Goal: Find specific page/section: Find specific page/section

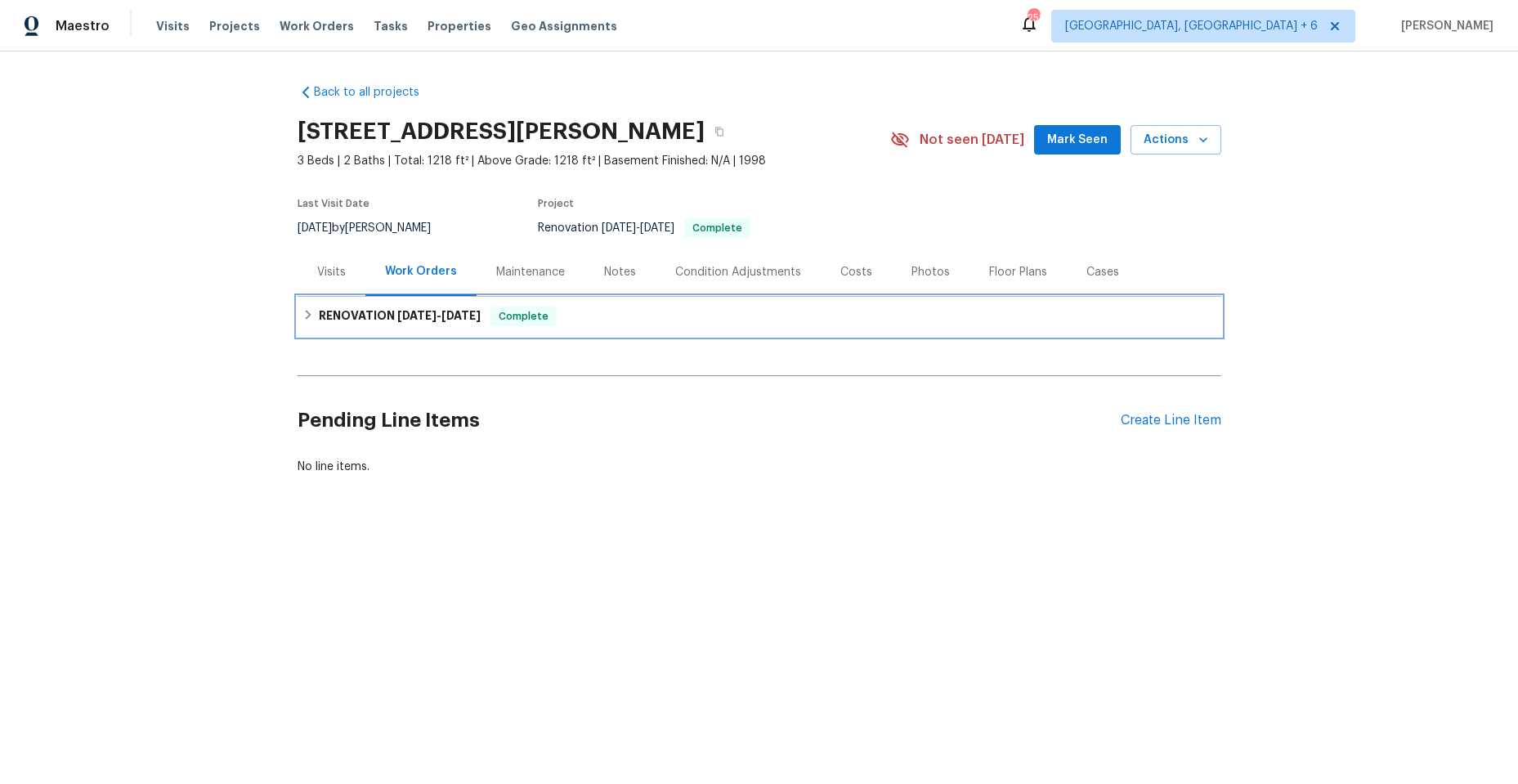
click at [303, 314] on icon at bounding box center [309, 315] width 11 height 11
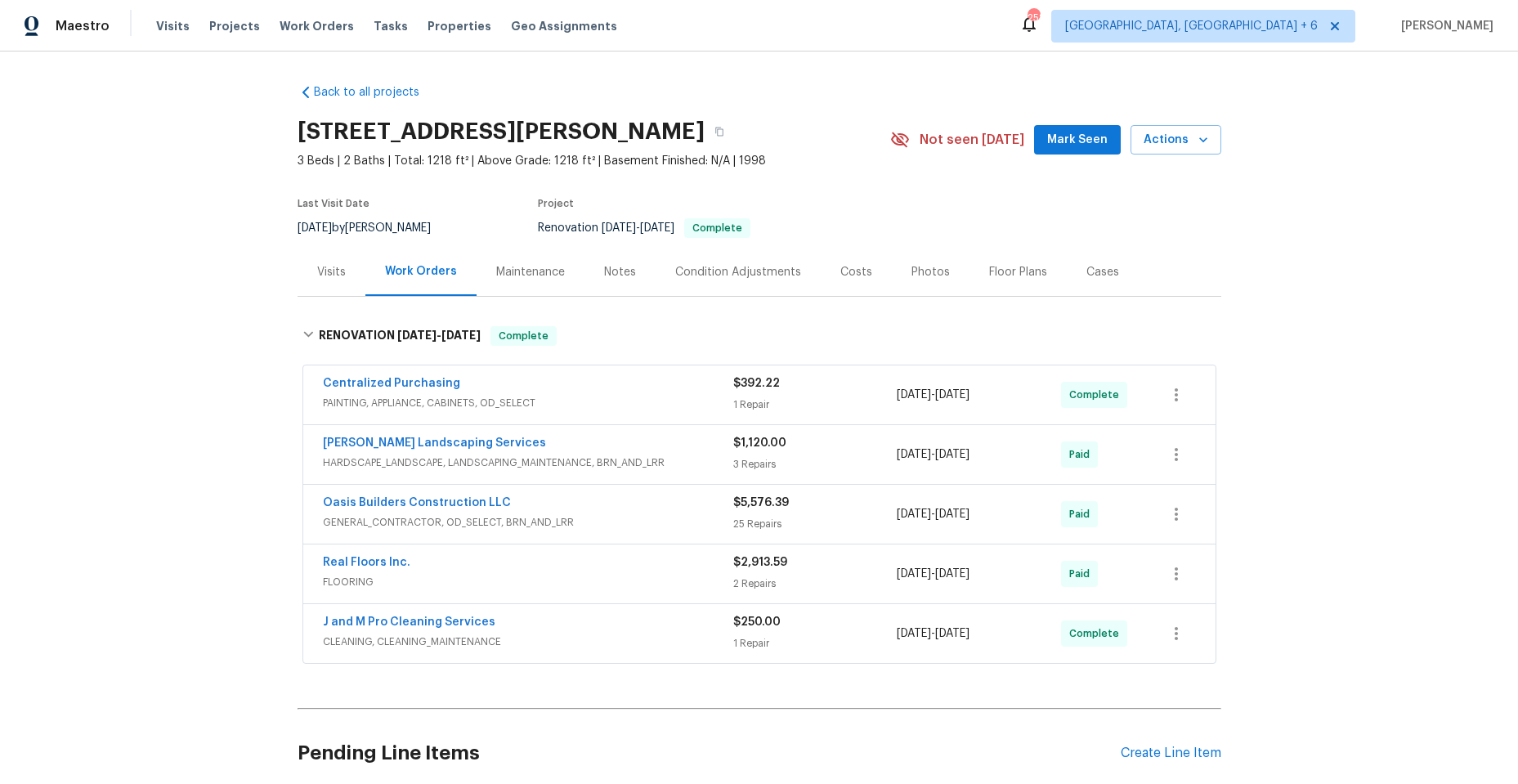
click at [400, 266] on div "Work Orders" at bounding box center [421, 271] width 72 height 16
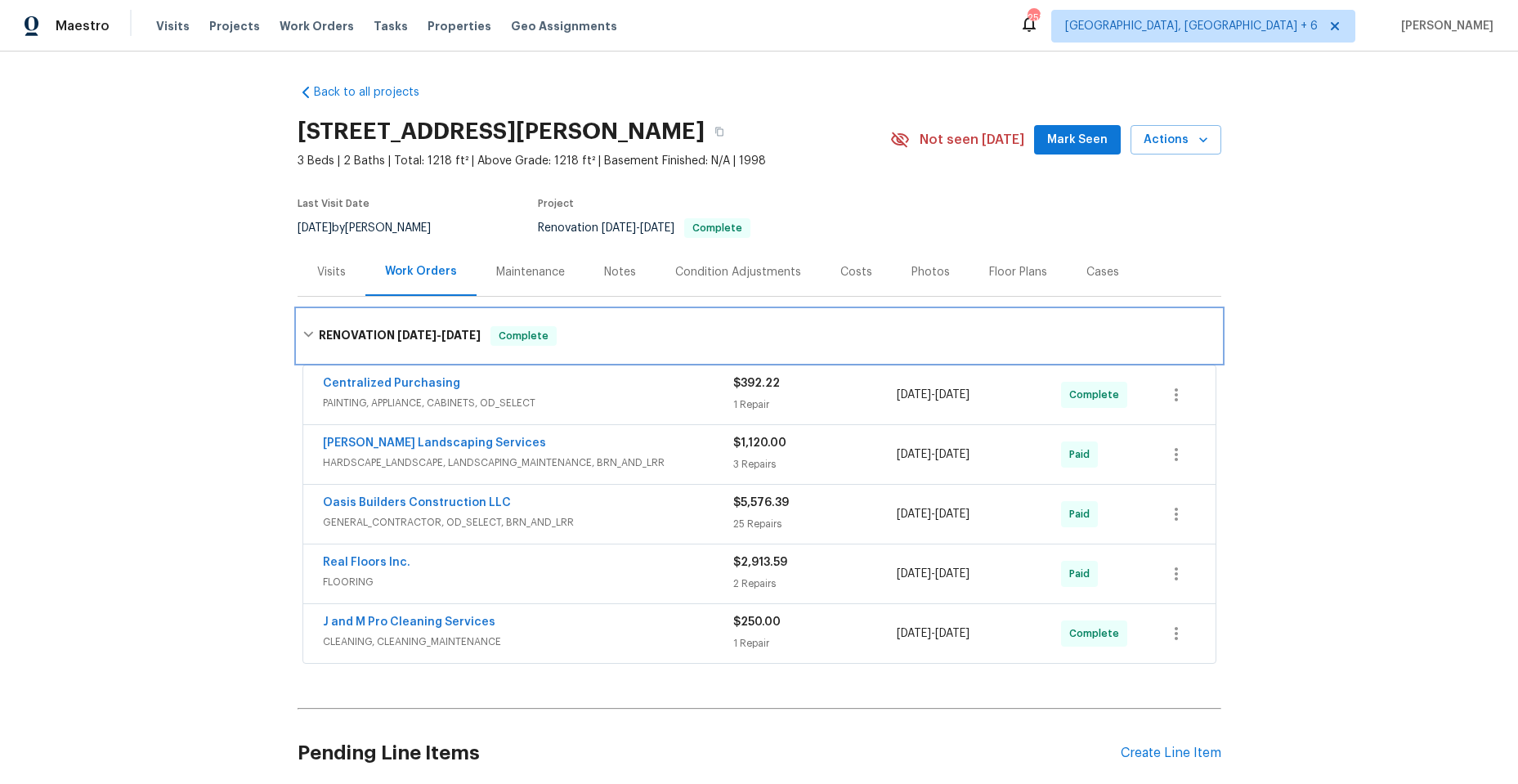
click at [303, 326] on div "RENOVATION 7/10/25 - 7/19/25 Complete" at bounding box center [759, 336] width 914 height 20
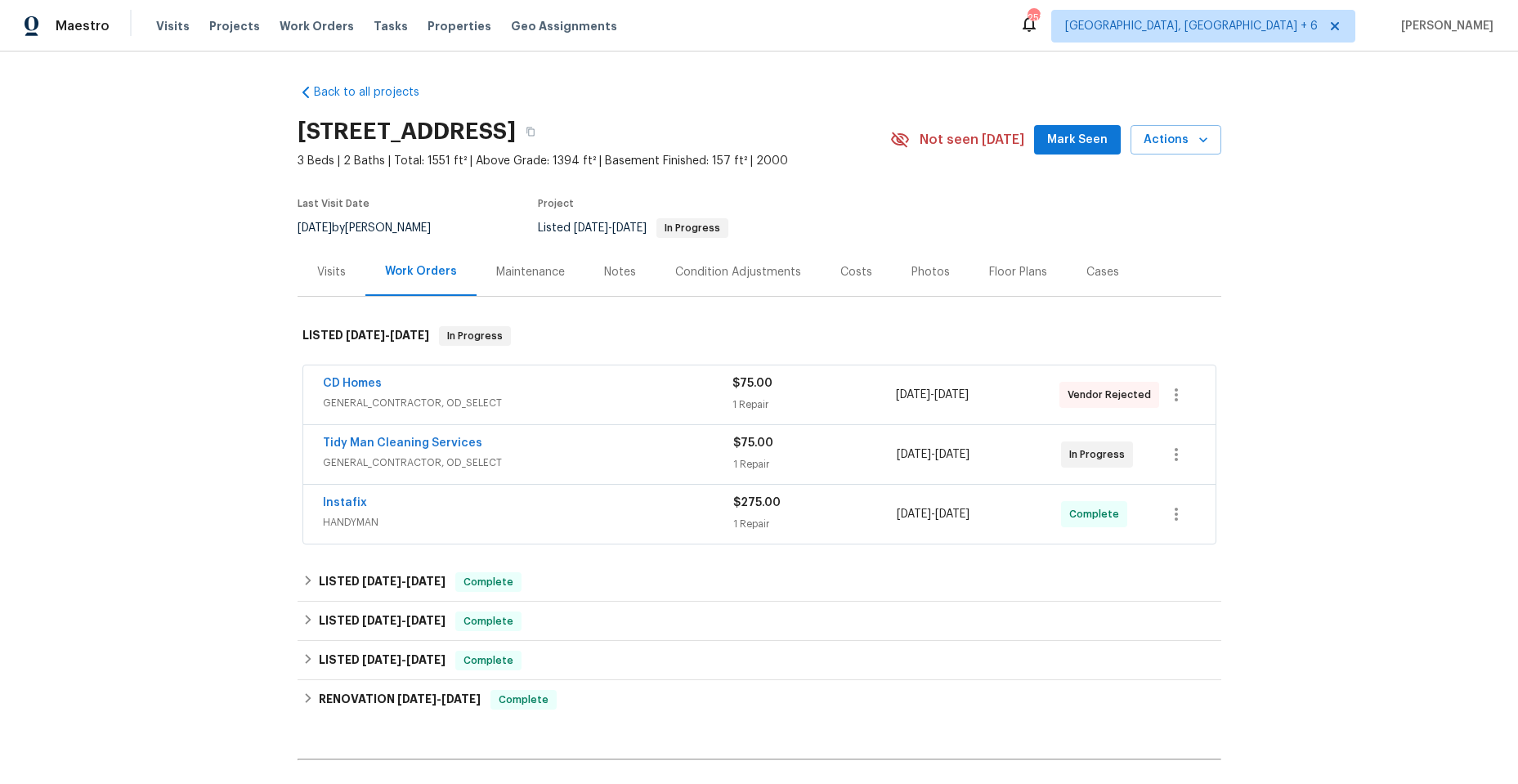
click at [541, 395] on span "GENERAL_CONTRACTOR, OD_SELECT" at bounding box center [527, 403] width 409 height 16
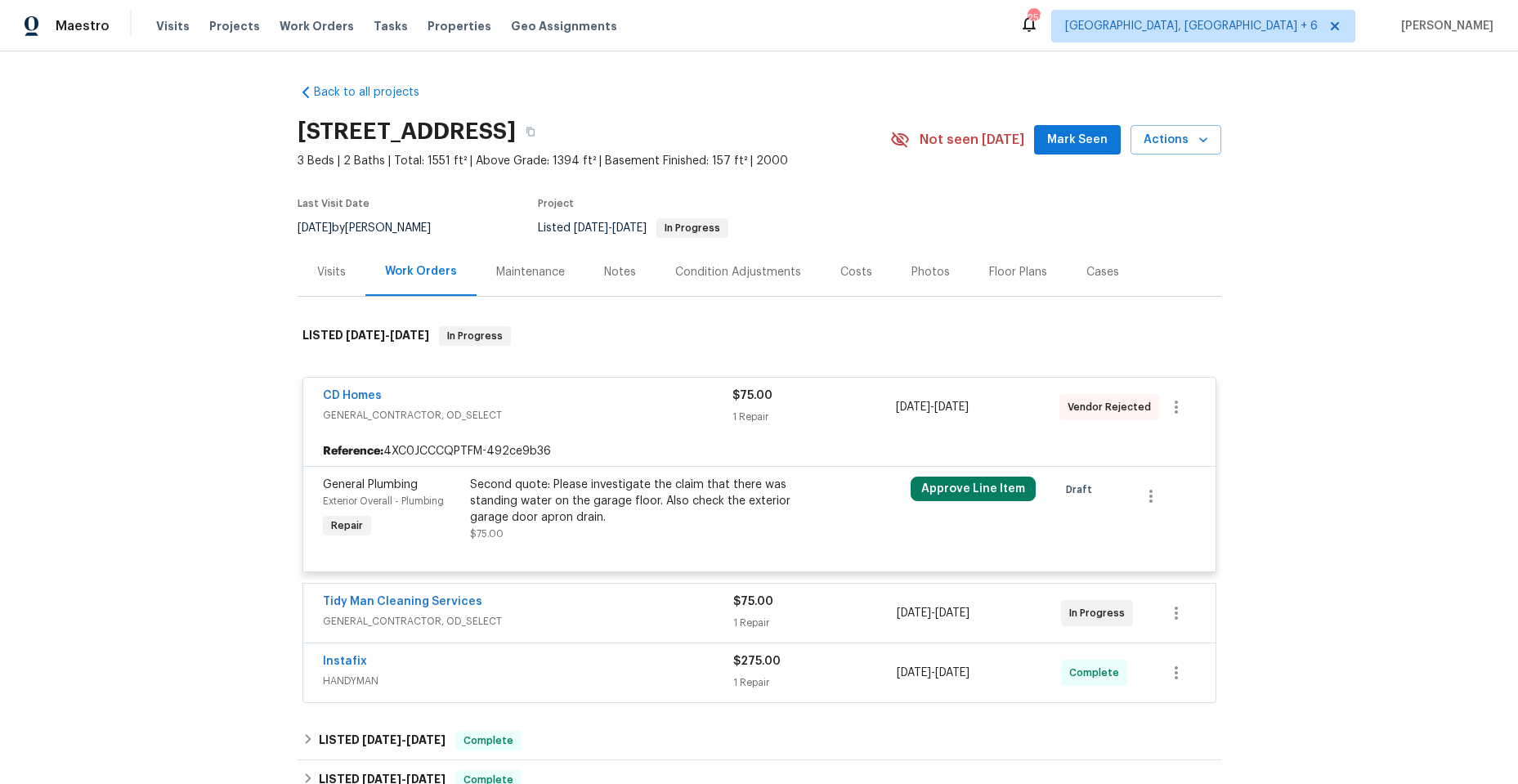
click at [848, 500] on div at bounding box center [870, 509] width 74 height 75
click at [585, 425] on div "CD Homes GENERAL_CONTRACTOR, OD_SELECT" at bounding box center [527, 408] width 409 height 40
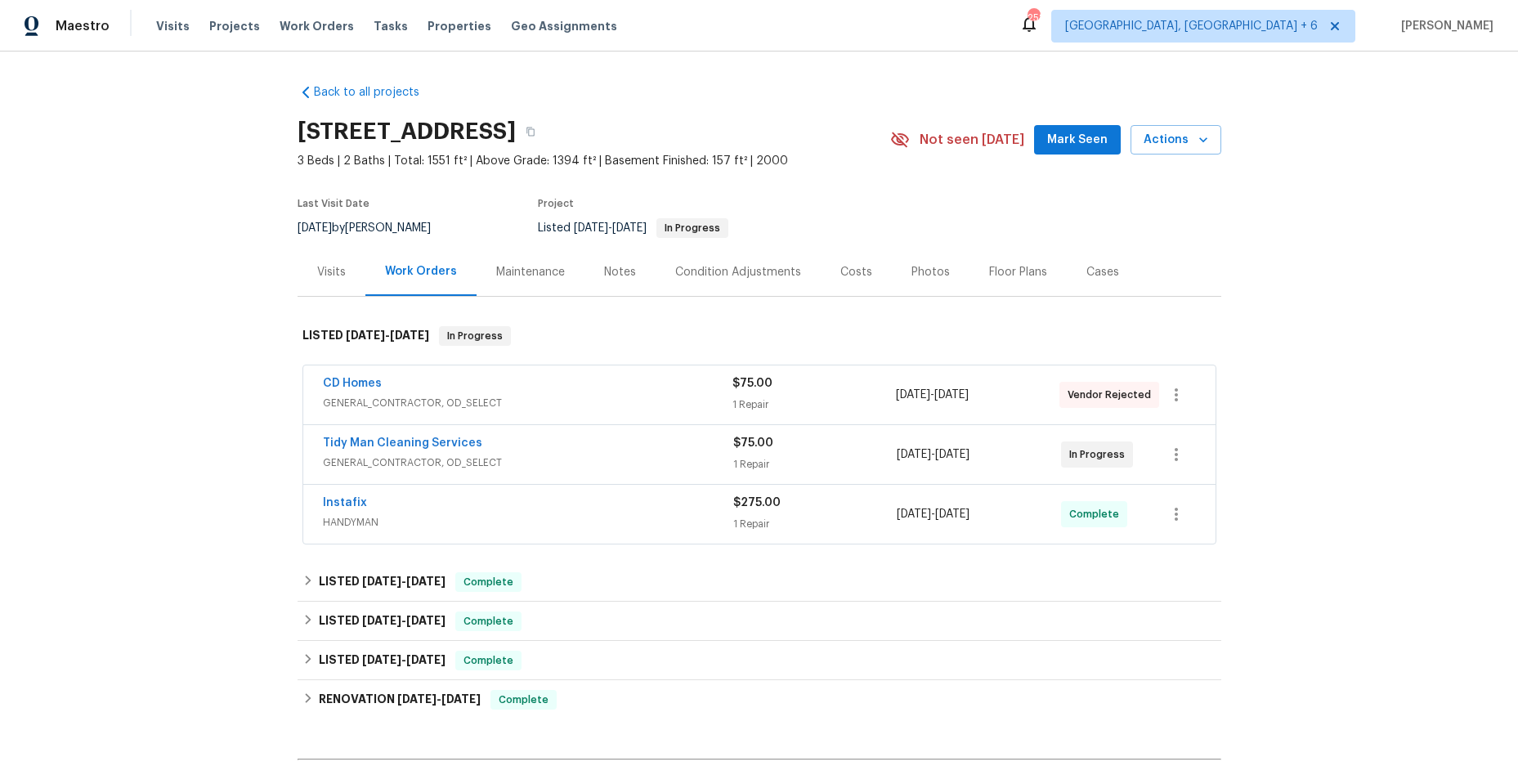
click at [582, 396] on span "GENERAL_CONTRACTOR, OD_SELECT" at bounding box center [527, 403] width 409 height 16
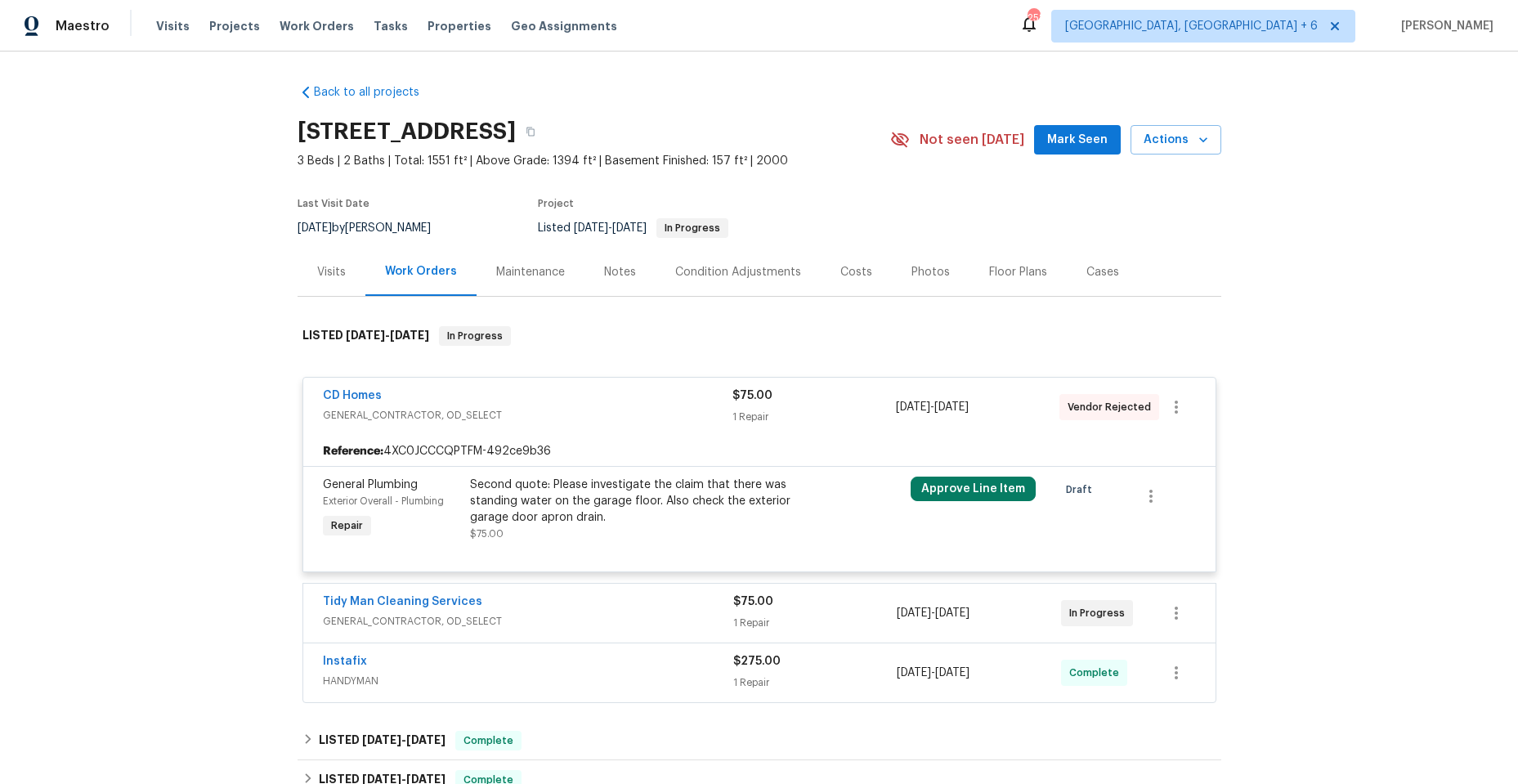
click at [842, 509] on div at bounding box center [870, 509] width 74 height 75
click at [627, 616] on span "GENERAL_CONTRACTOR, OD_SELECT" at bounding box center [527, 621] width 410 height 16
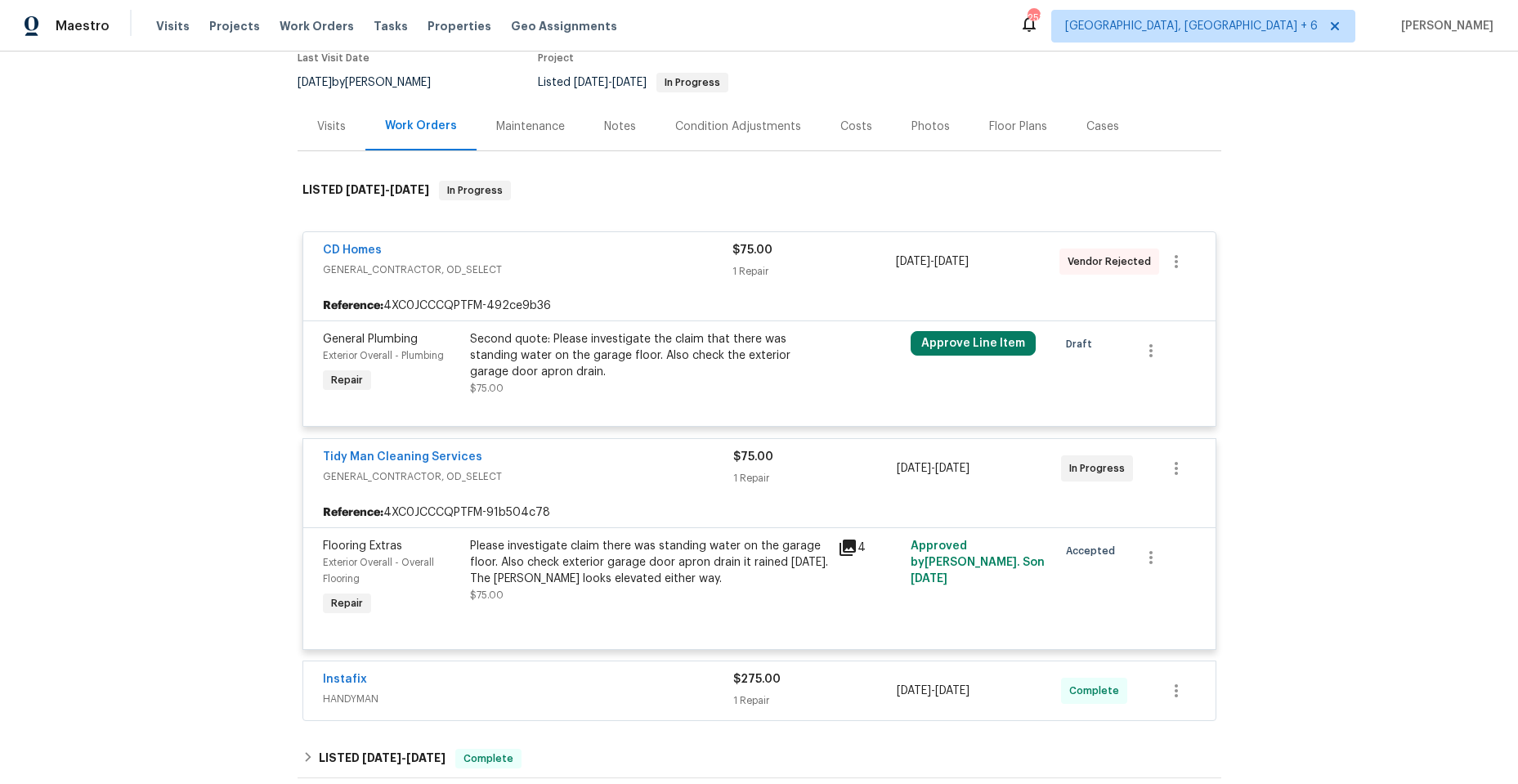
scroll to position [163, 0]
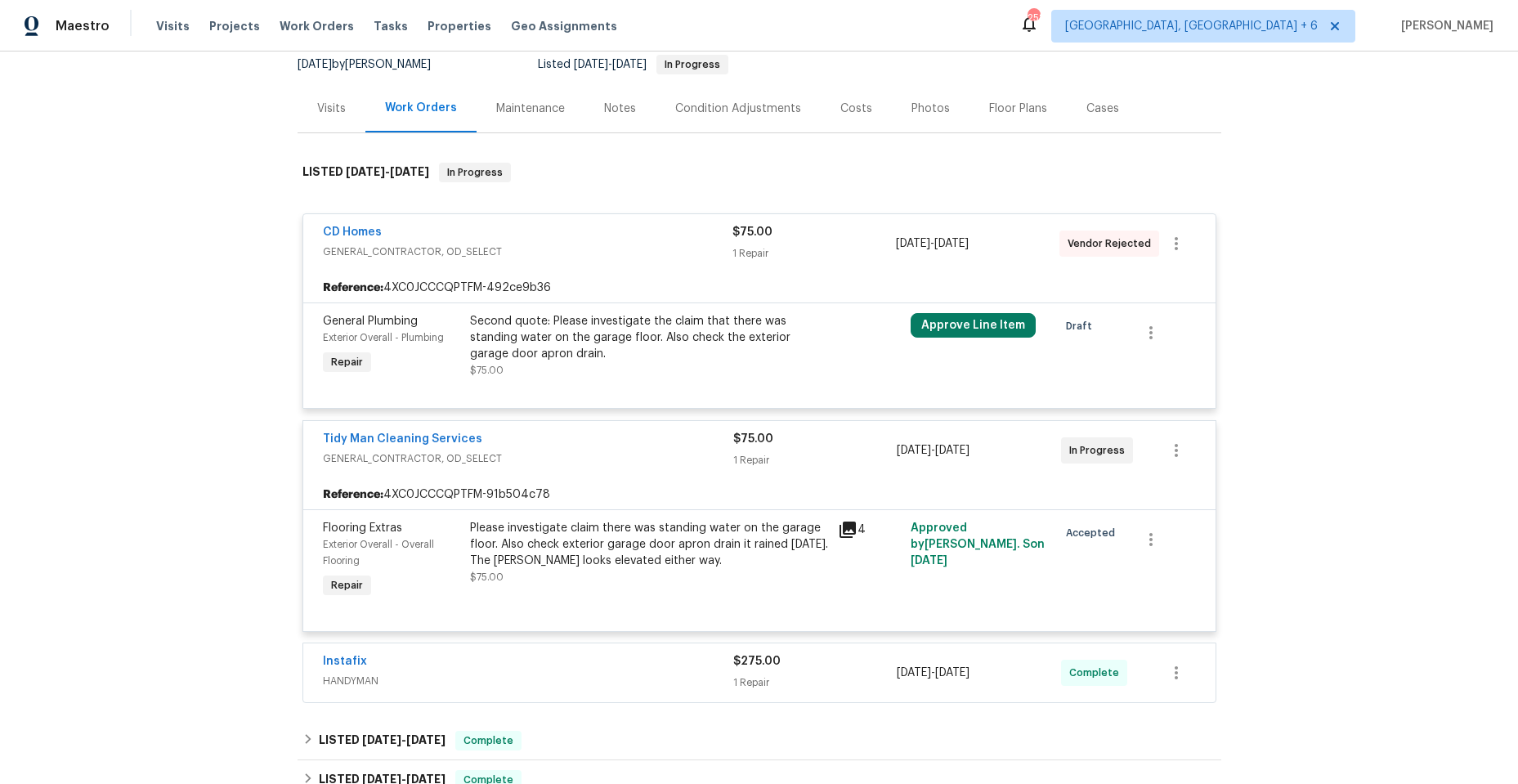
click at [840, 525] on icon at bounding box center [847, 529] width 16 height 16
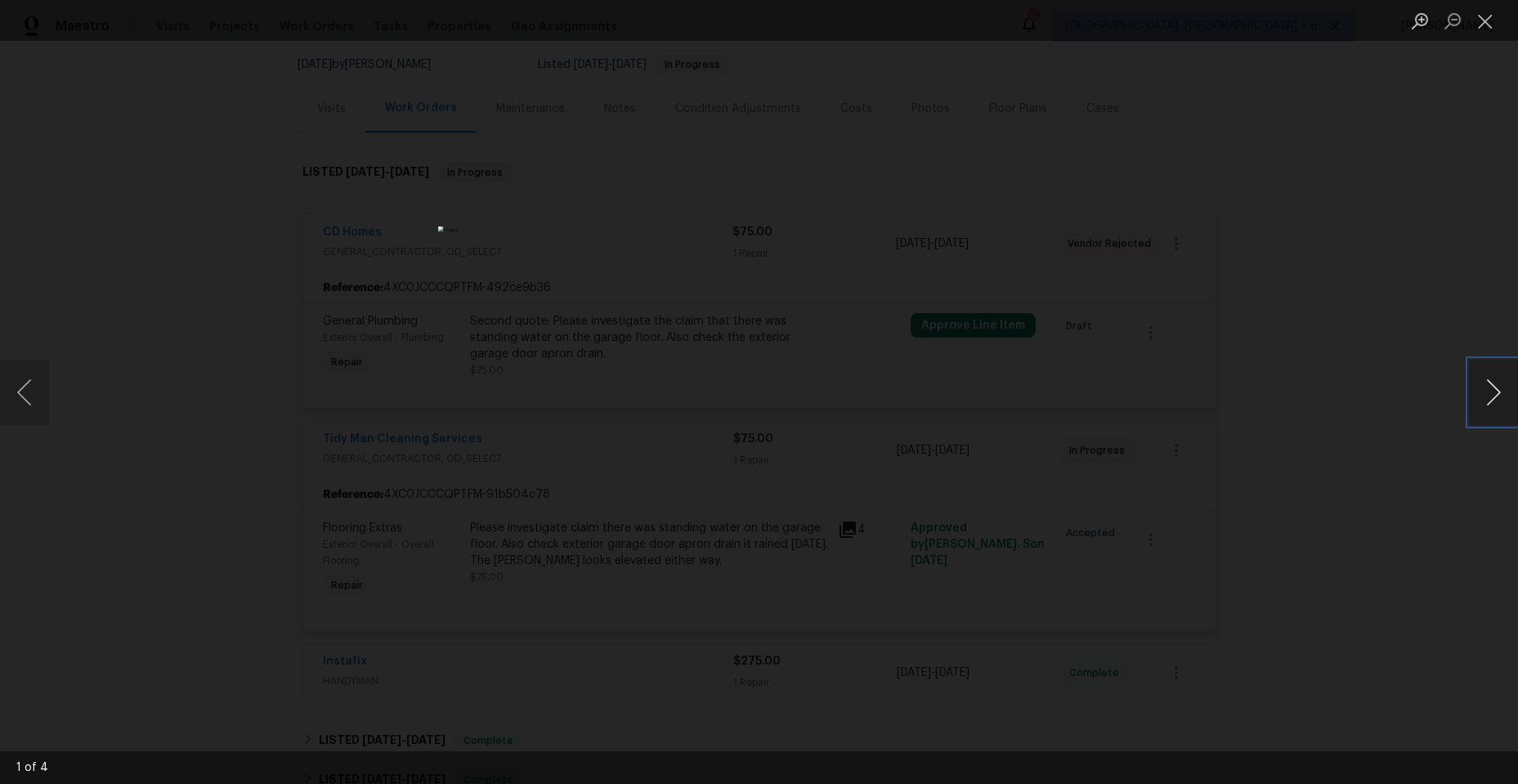
click at [1479, 386] on button "Next image" at bounding box center [1493, 392] width 49 height 65
click at [1479, 389] on button "Next image" at bounding box center [1493, 392] width 49 height 65
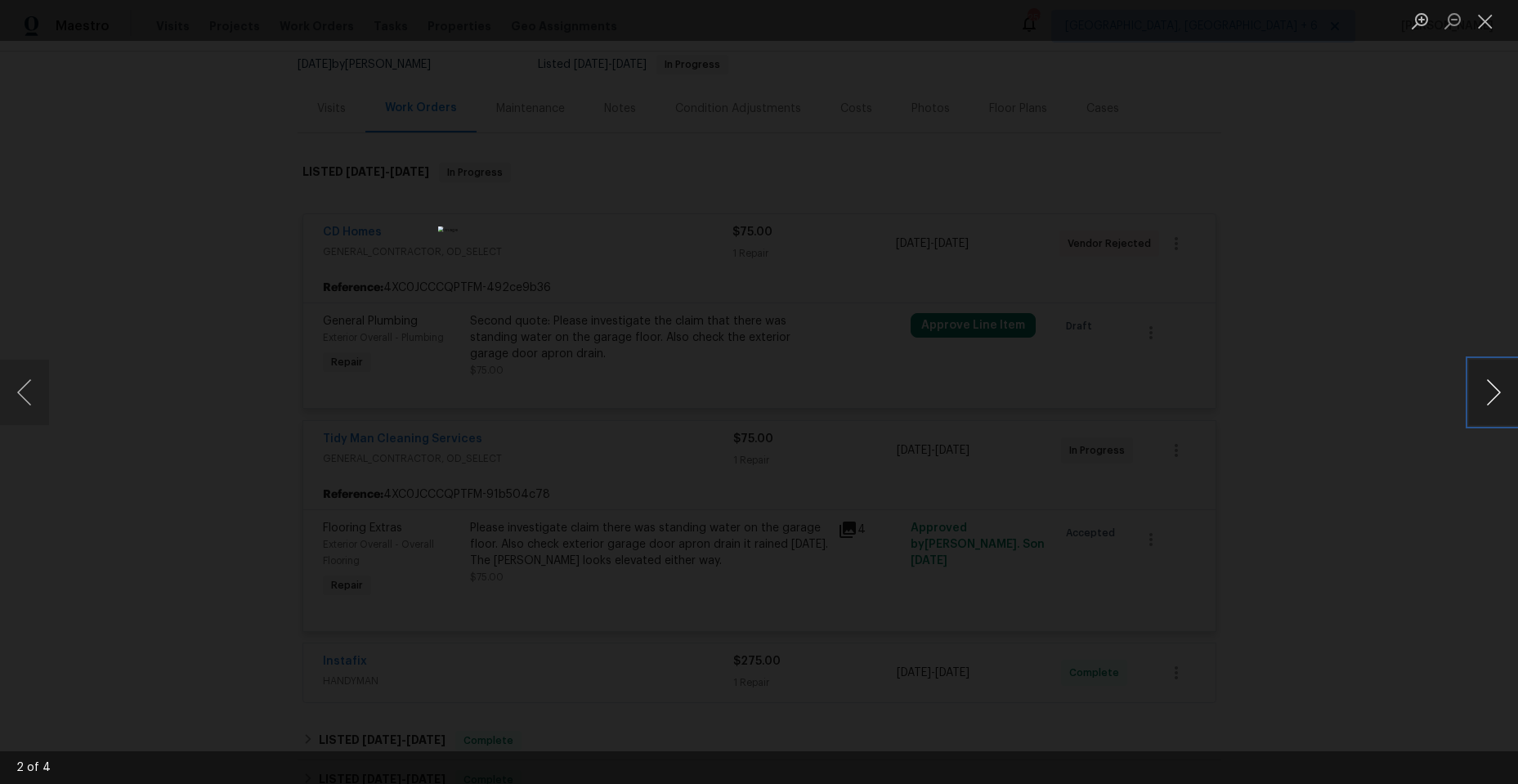
click at [1479, 389] on button "Next image" at bounding box center [1493, 392] width 49 height 65
click at [1479, 22] on button "Close lightbox" at bounding box center [1485, 21] width 33 height 28
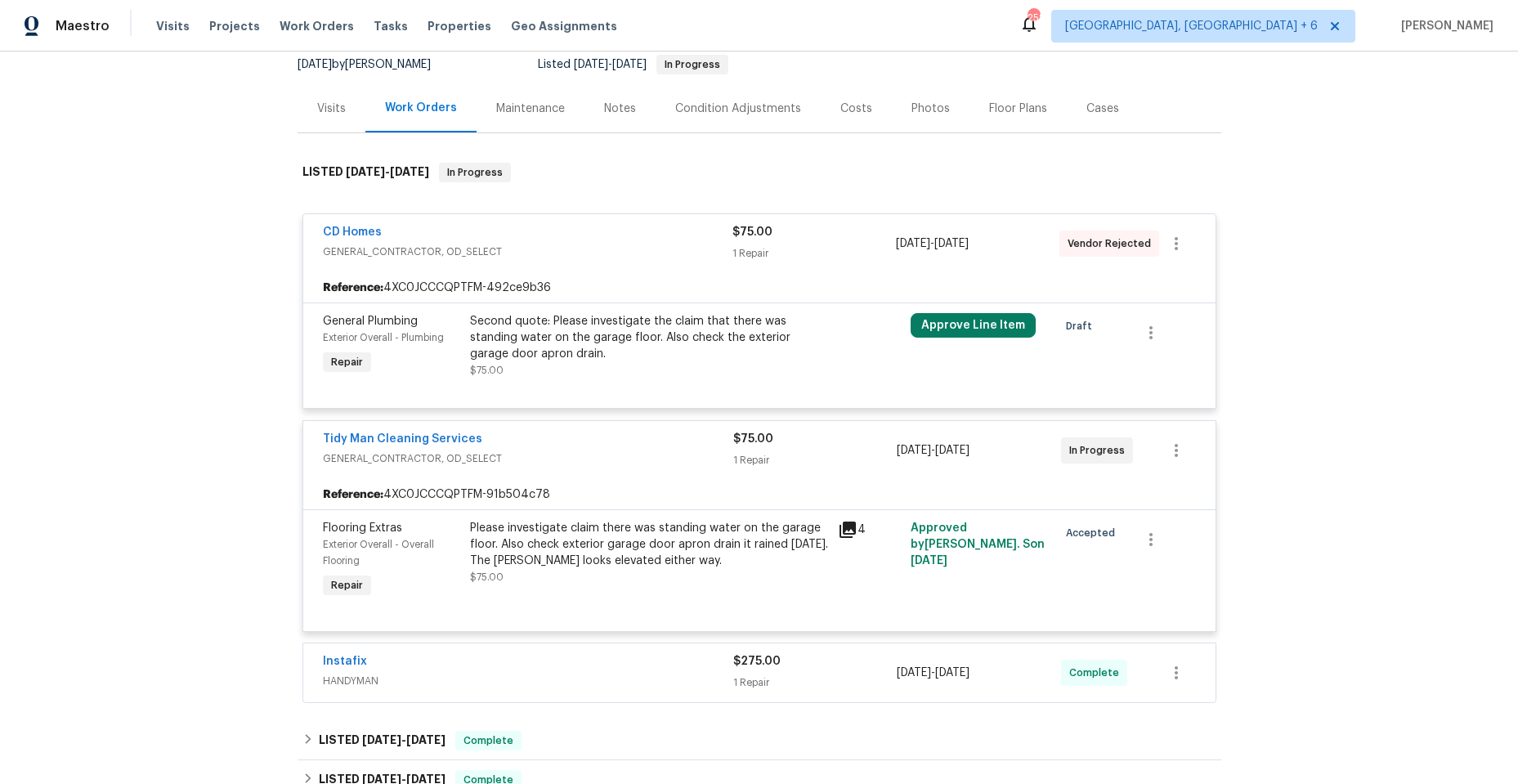
click at [843, 525] on icon at bounding box center [847, 529] width 16 height 16
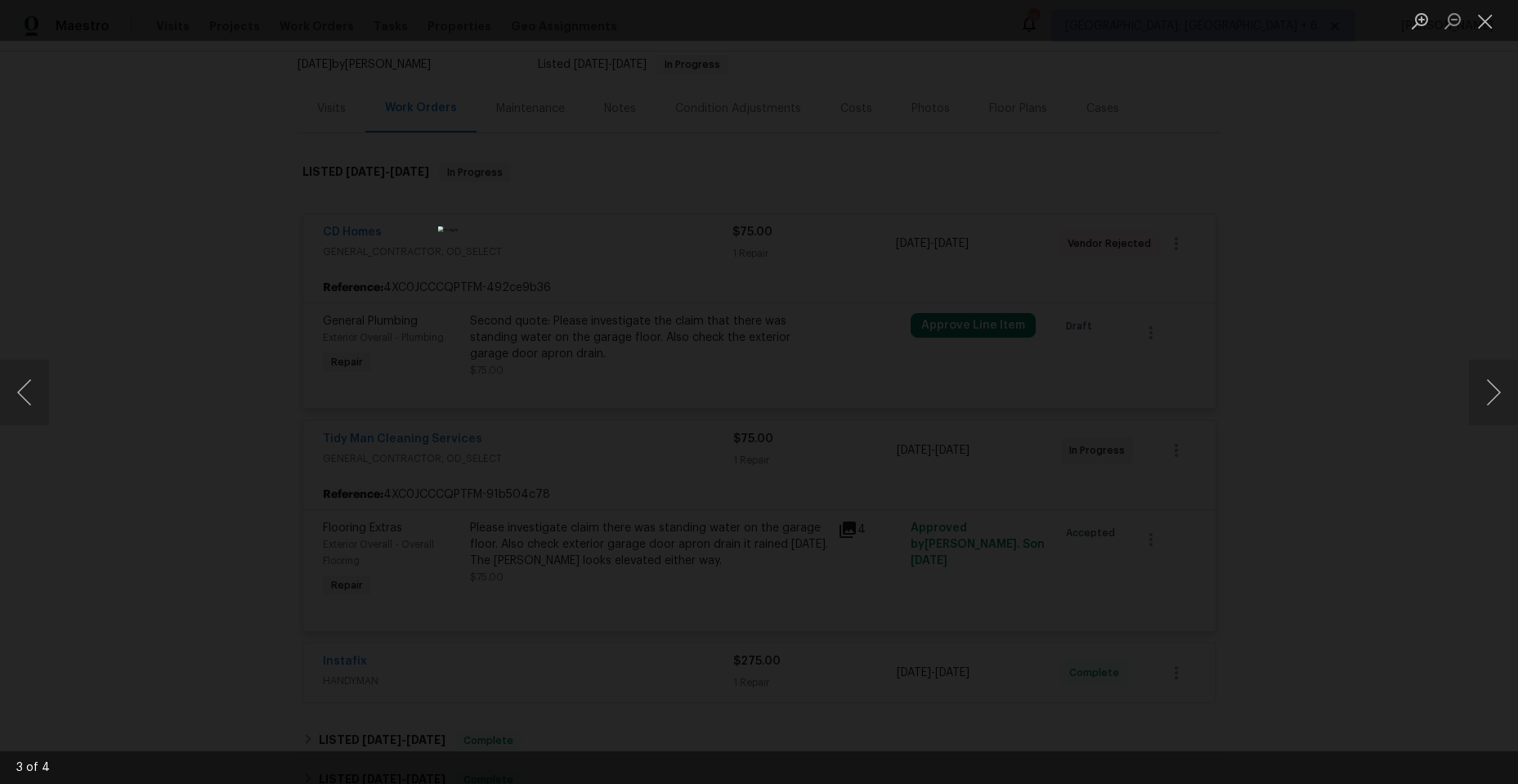
click at [630, 559] on img "Lightbox" at bounding box center [759, 392] width 642 height 332
click at [1498, 396] on button "Next image" at bounding box center [1493, 392] width 49 height 65
click at [1497, 396] on button "Next image" at bounding box center [1493, 392] width 49 height 65
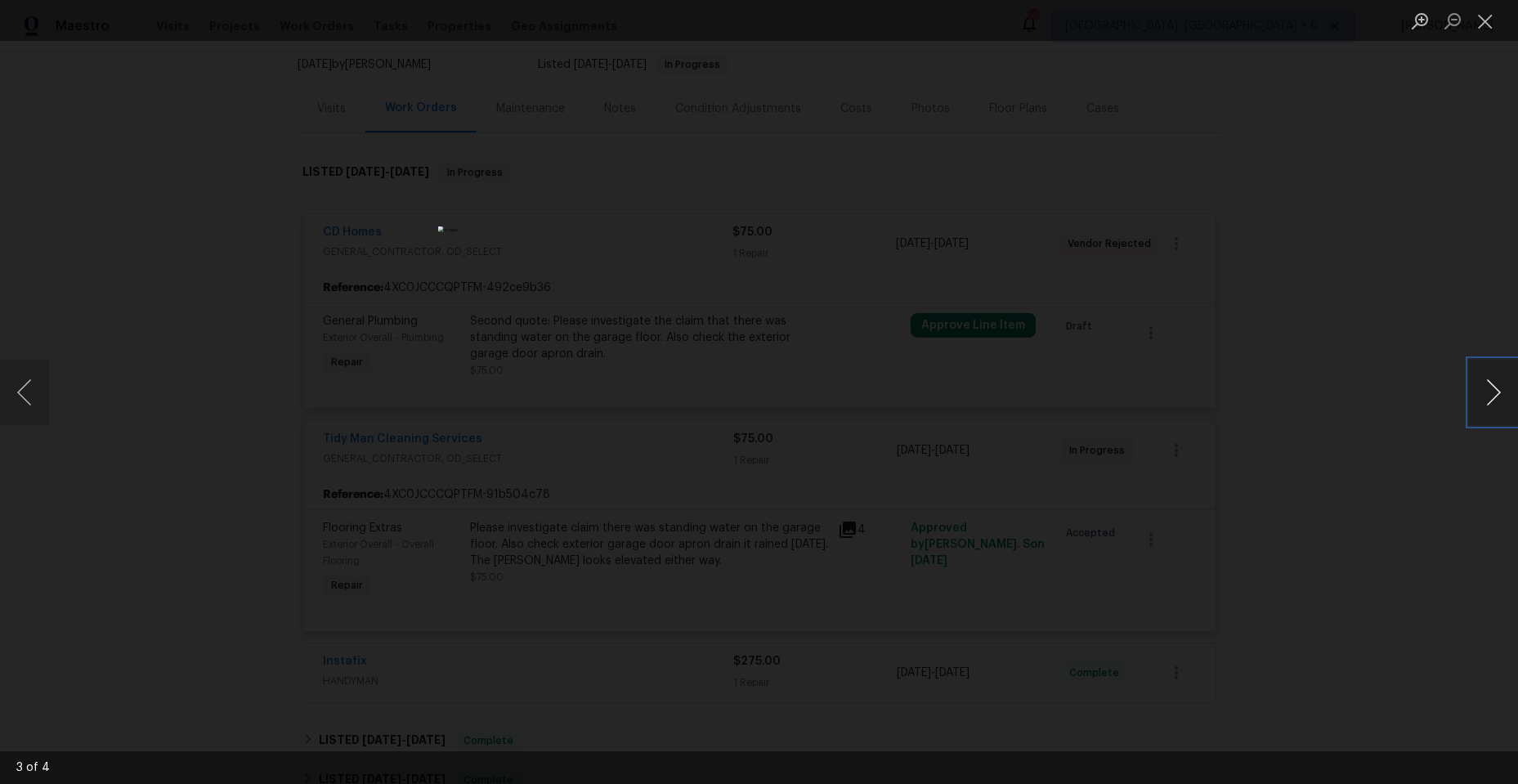
click at [1497, 396] on button "Next image" at bounding box center [1493, 392] width 49 height 65
click at [1483, 18] on button "Close lightbox" at bounding box center [1485, 21] width 33 height 28
